Goal: Task Accomplishment & Management: Complete application form

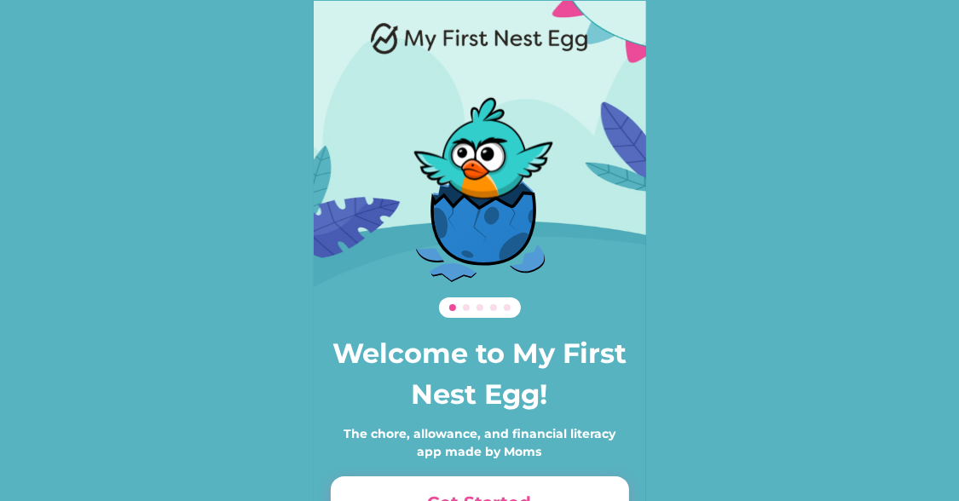
scroll to position [117, 0]
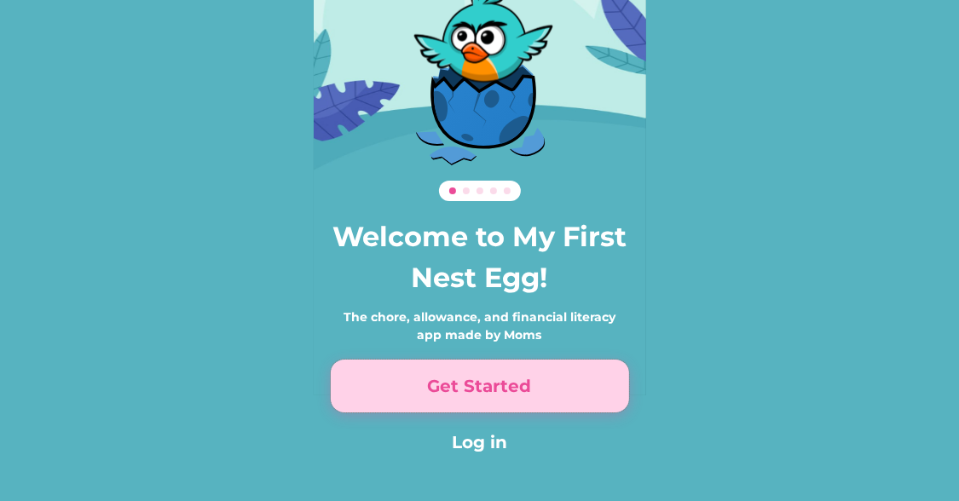
click at [508, 412] on button "Get Started" at bounding box center [480, 386] width 298 height 53
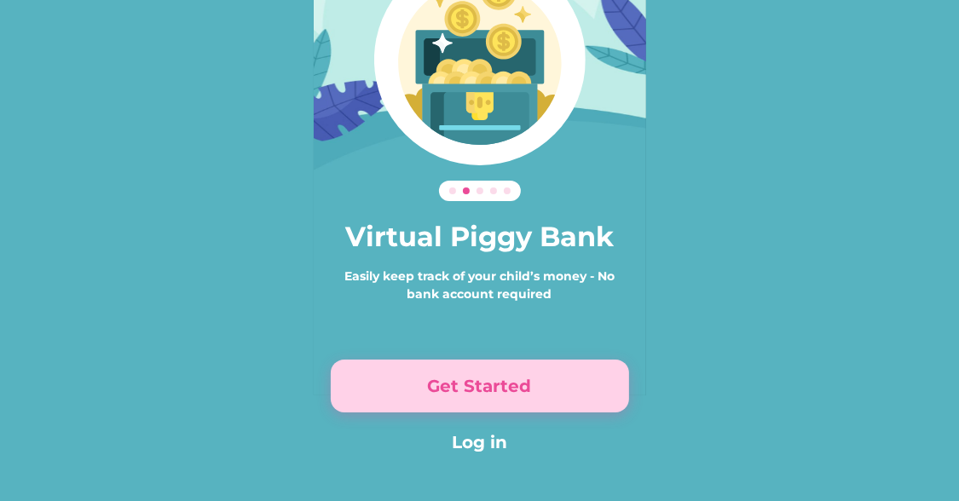
click at [512, 396] on button "Get Started" at bounding box center [480, 386] width 298 height 53
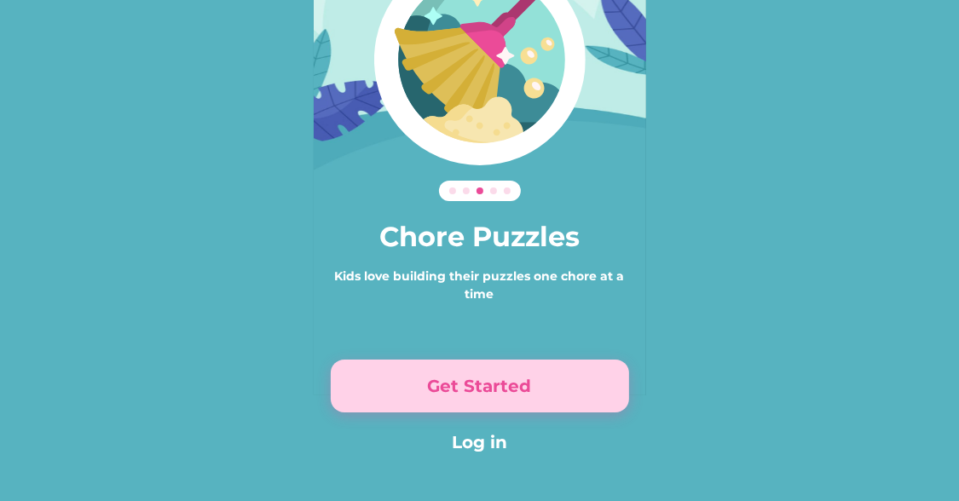
click at [512, 396] on button "Get Started" at bounding box center [480, 386] width 298 height 53
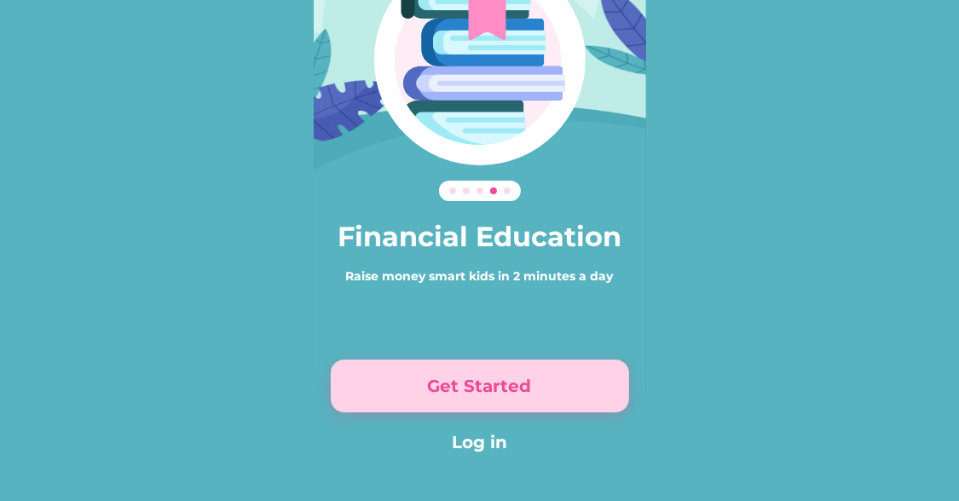
click at [512, 396] on button "Get Started" at bounding box center [480, 386] width 298 height 53
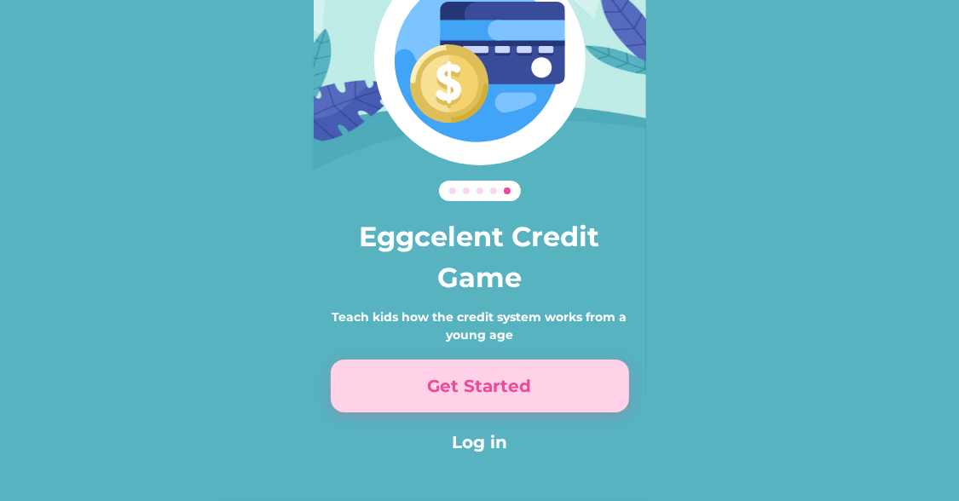
click at [512, 396] on button "Get Started" at bounding box center [480, 386] width 298 height 53
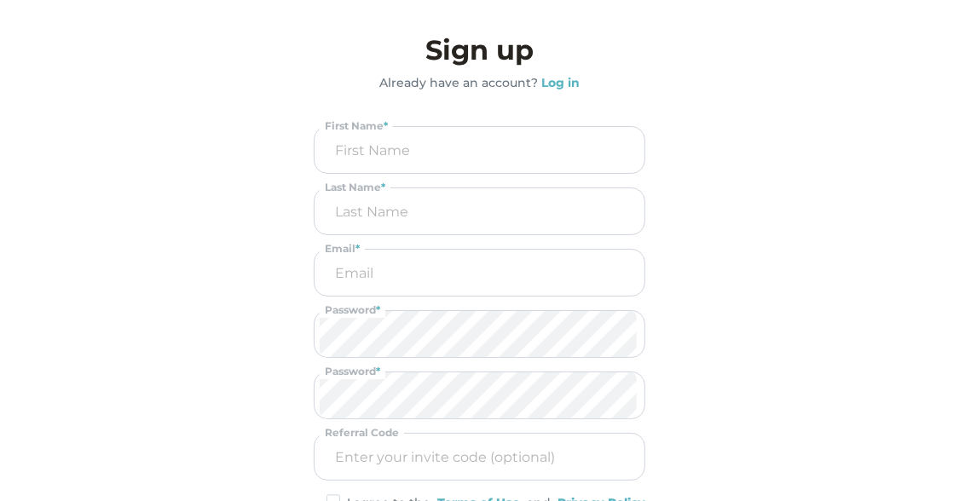
click at [464, 133] on input "input" at bounding box center [480, 150] width 320 height 46
type input "[PERSON_NAME]"
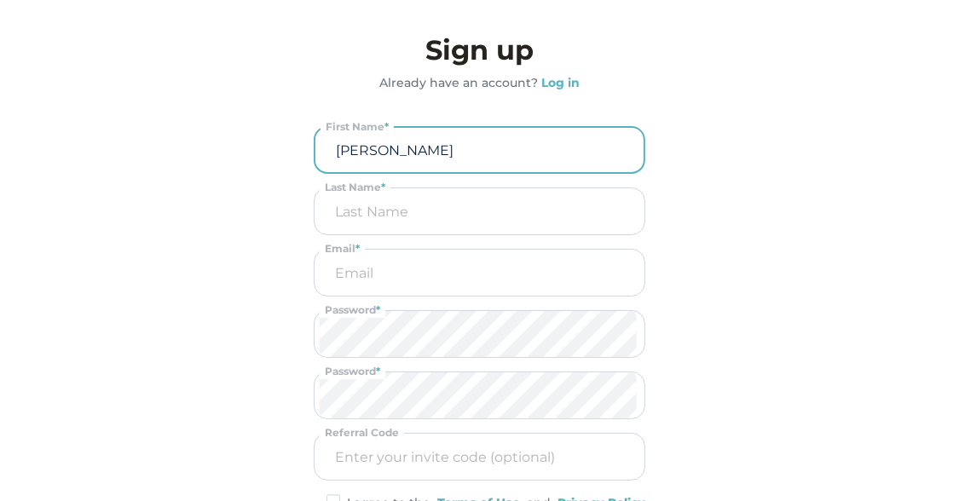
type input "B"
click at [370, 273] on input "email" at bounding box center [480, 273] width 320 height 46
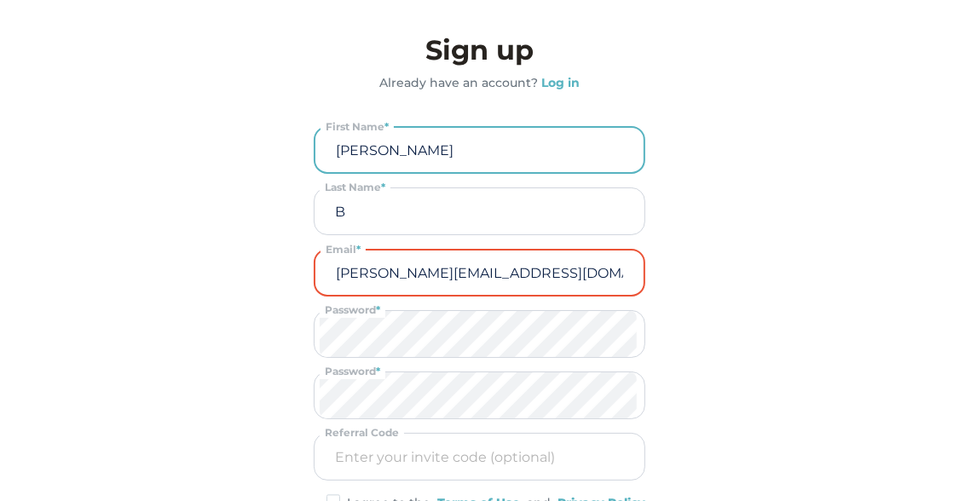
type input "[PERSON_NAME][EMAIL_ADDRESS][DOMAIN_NAME]"
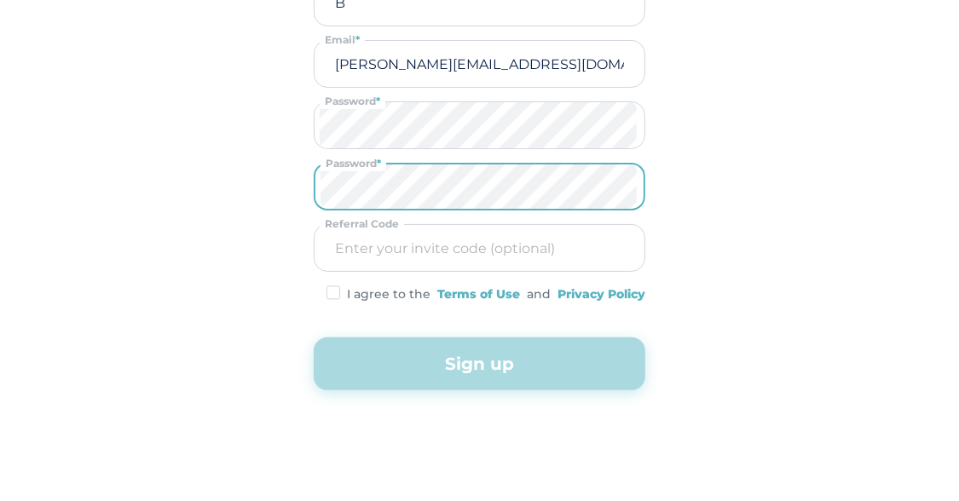
scroll to position [217, 0]
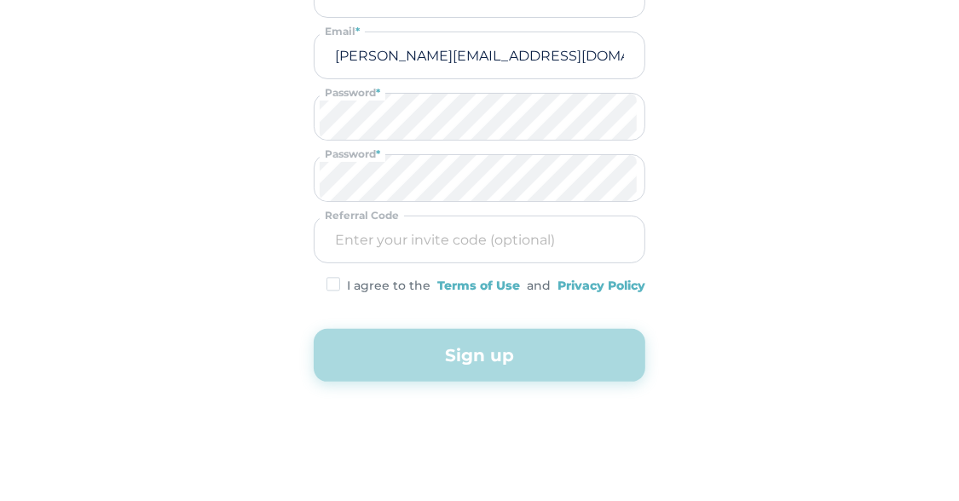
click at [327, 279] on img at bounding box center [334, 284] width 14 height 14
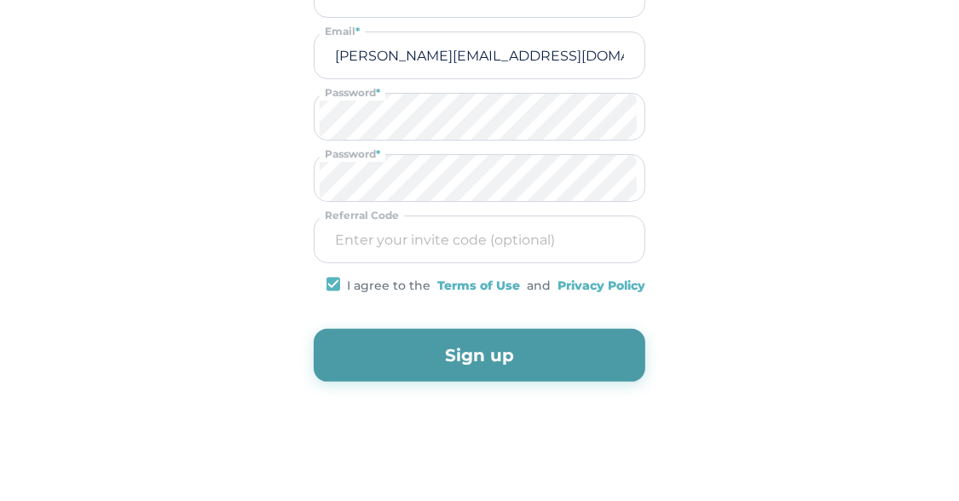
click at [420, 362] on button "Sign up" at bounding box center [480, 355] width 332 height 53
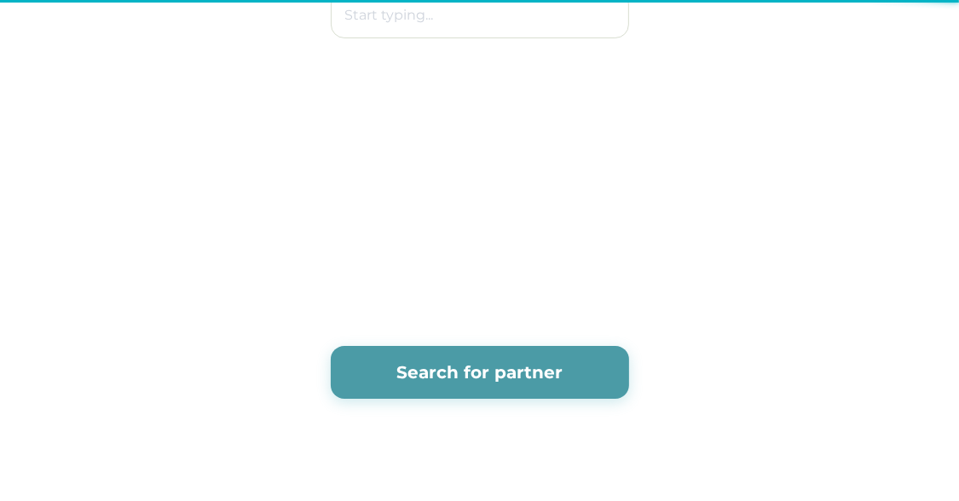
scroll to position [0, 0]
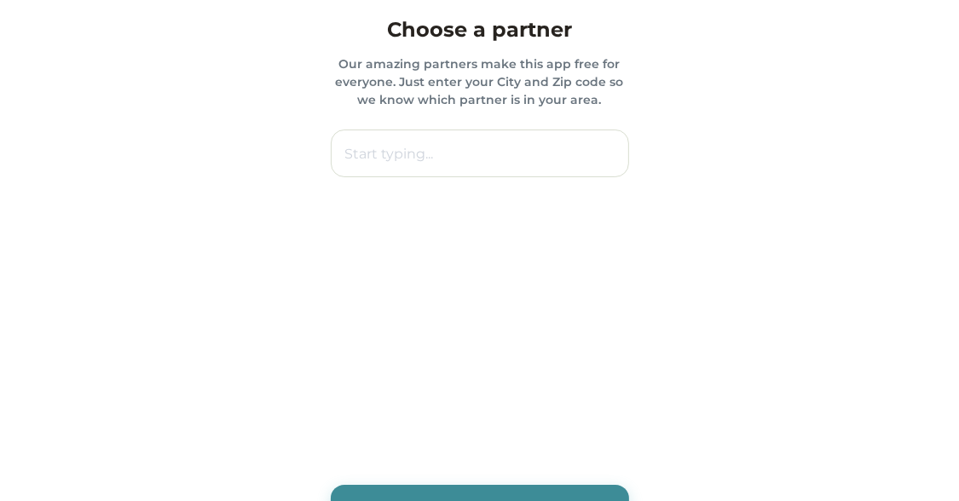
click at [495, 161] on input "text" at bounding box center [480, 154] width 298 height 48
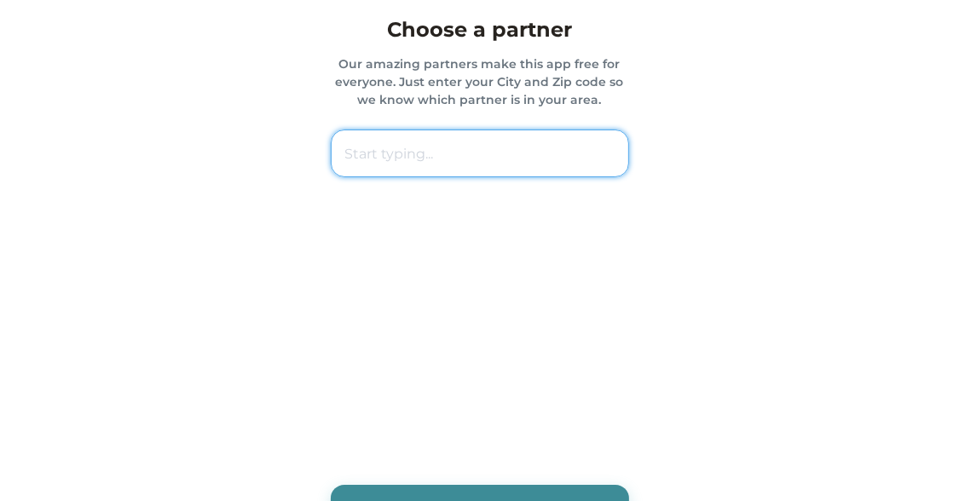
paste input "44906 [PERSON_NAME]"
type input "44906 [PERSON_NAME]"
